Goal: Navigation & Orientation: Find specific page/section

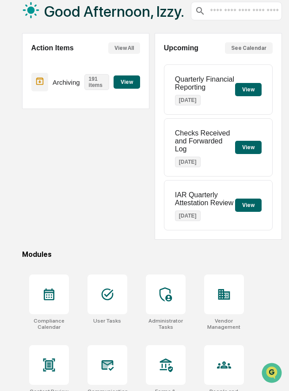
scroll to position [65, 0]
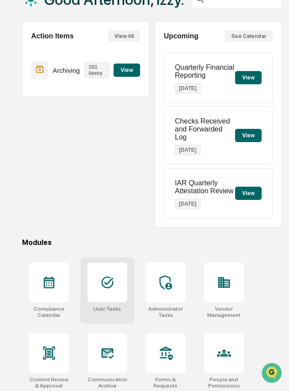
click at [99, 286] on div at bounding box center [107, 283] width 40 height 40
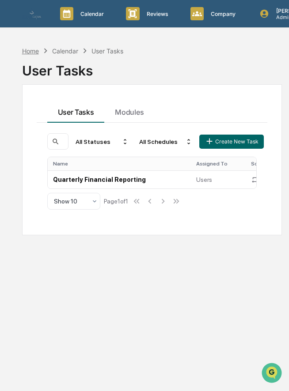
click at [33, 50] on div "Home" at bounding box center [30, 51] width 17 height 8
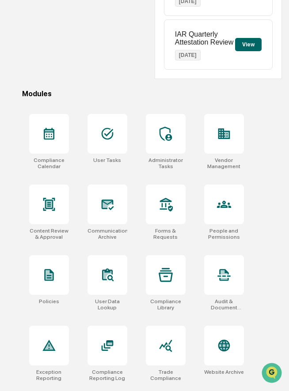
scroll to position [220, 0]
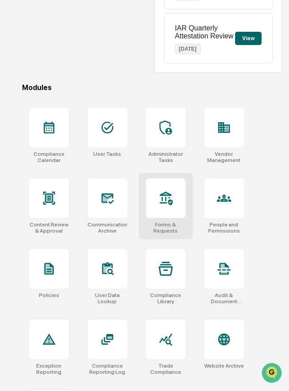
click at [157, 203] on div at bounding box center [166, 198] width 40 height 40
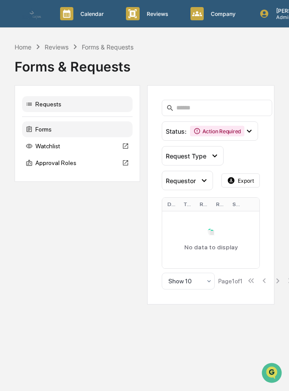
click at [63, 131] on div "Forms" at bounding box center [77, 129] width 110 height 16
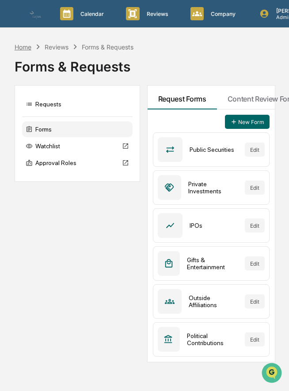
click at [26, 46] on div "Home" at bounding box center [23, 47] width 17 height 8
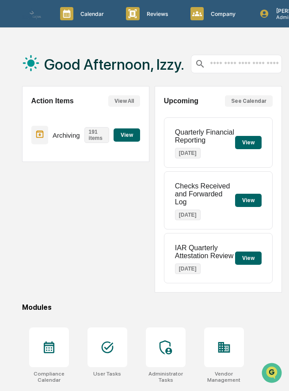
scroll to position [10, 0]
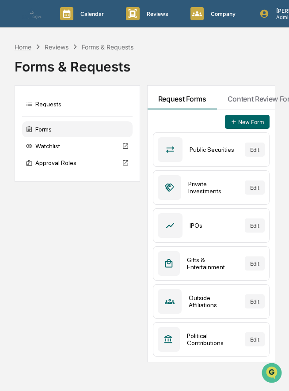
click at [24, 49] on div "Home" at bounding box center [23, 47] width 17 height 8
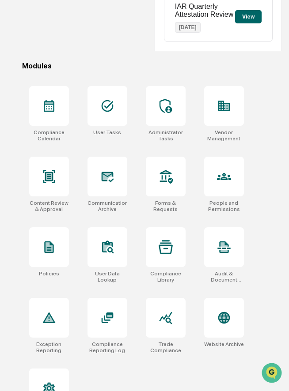
scroll to position [281, 0]
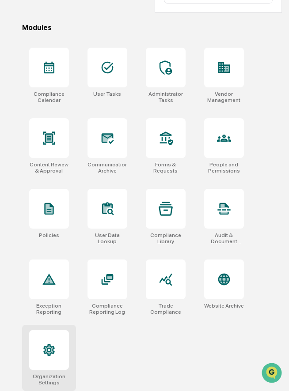
click at [38, 360] on div at bounding box center [49, 350] width 40 height 40
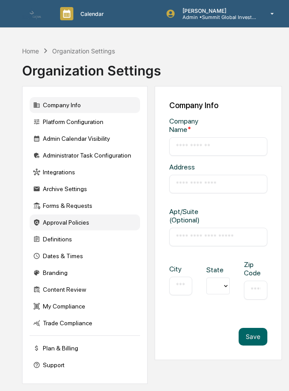
type input "**********"
type input "*********"
type input "*****"
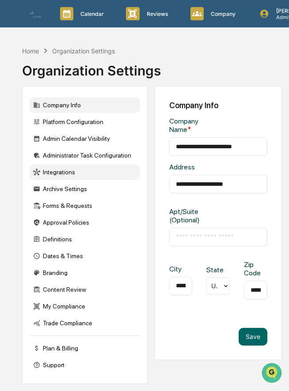
click at [75, 170] on div "Integrations" at bounding box center [85, 172] width 110 height 16
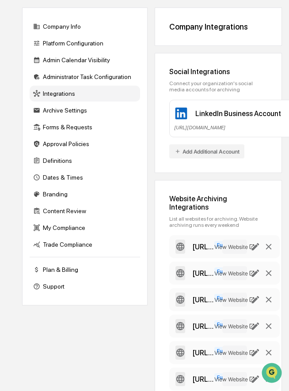
scroll to position [76, 0]
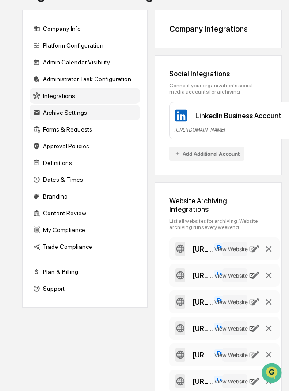
click at [58, 113] on div "Archive Settings" at bounding box center [85, 113] width 110 height 16
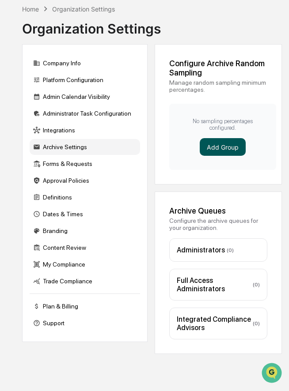
click at [213, 143] on button "Add Group" at bounding box center [222, 147] width 46 height 18
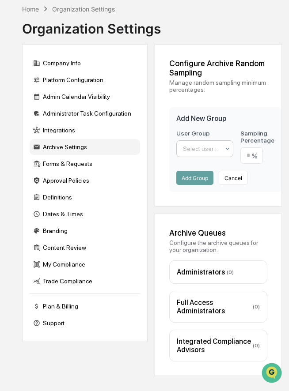
click at [211, 150] on div at bounding box center [201, 148] width 37 height 9
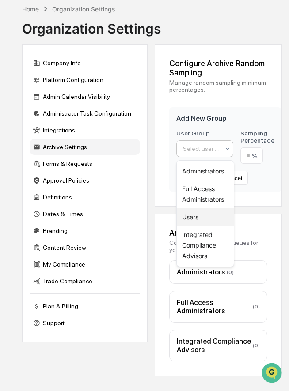
click at [189, 216] on div "Users" at bounding box center [205, 217] width 57 height 18
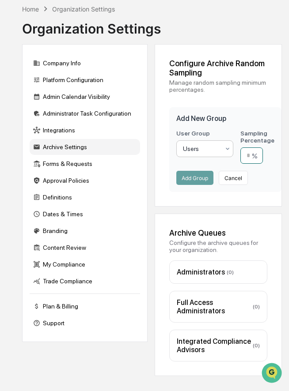
click at [248, 158] on input "number" at bounding box center [251, 155] width 23 height 16
type input "**"
click at [189, 176] on button "Add Group" at bounding box center [194, 178] width 37 height 14
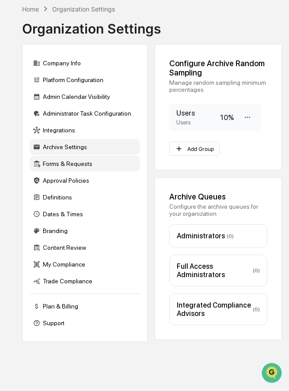
click at [63, 162] on div "Forms & Requests" at bounding box center [85, 164] width 110 height 16
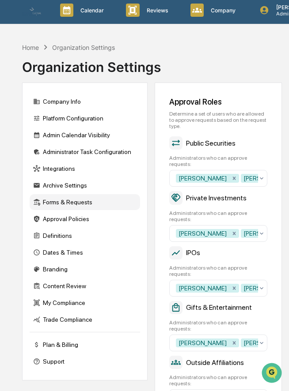
scroll to position [0, 0]
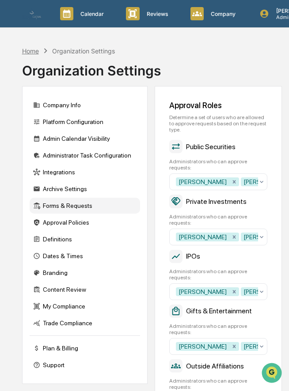
click at [30, 51] on div "Home" at bounding box center [30, 51] width 17 height 8
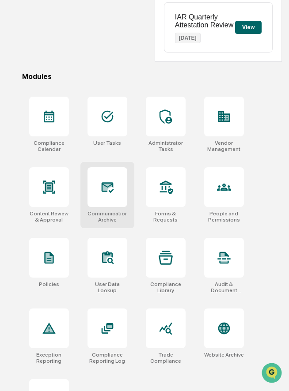
scroll to position [235, 0]
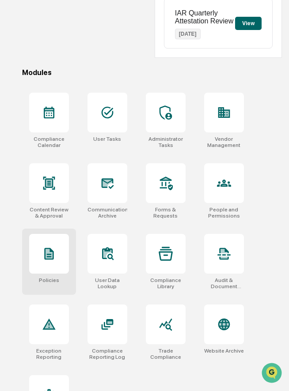
click at [56, 248] on div at bounding box center [49, 254] width 40 height 40
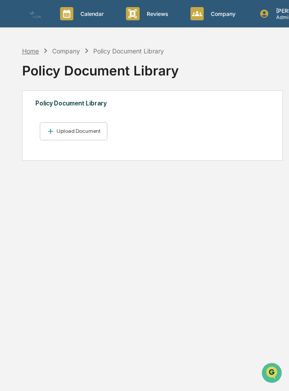
click at [31, 50] on div "Home" at bounding box center [30, 51] width 17 height 8
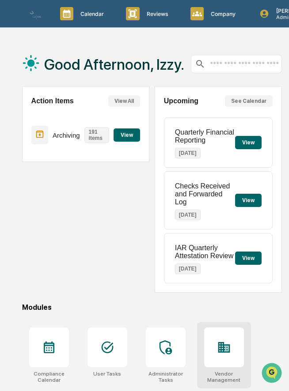
click at [222, 341] on div at bounding box center [224, 347] width 40 height 40
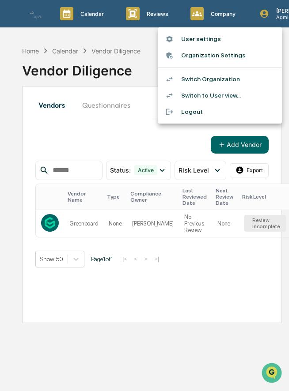
click at [219, 75] on li "Switch Organization" at bounding box center [220, 79] width 124 height 16
